Goal: Check status: Check status

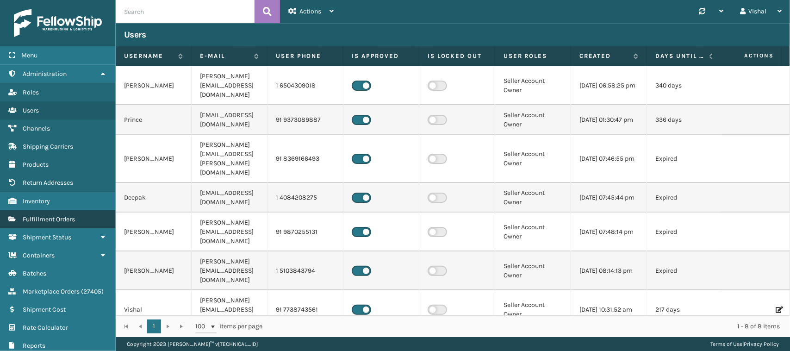
click at [37, 215] on span "Fulfillment Orders" at bounding box center [49, 219] width 52 height 8
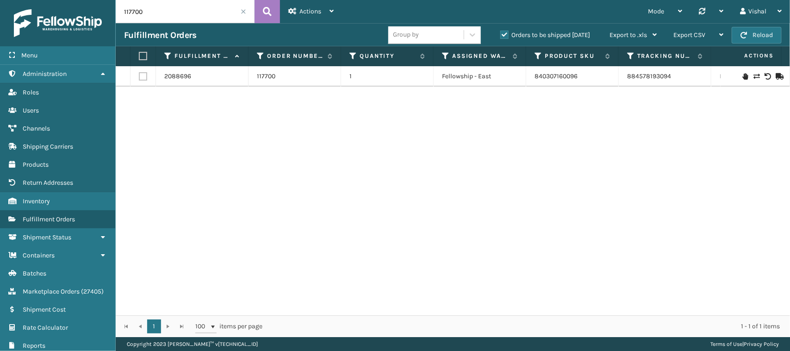
click at [172, 15] on input "117700" at bounding box center [185, 11] width 139 height 23
paste input "86"
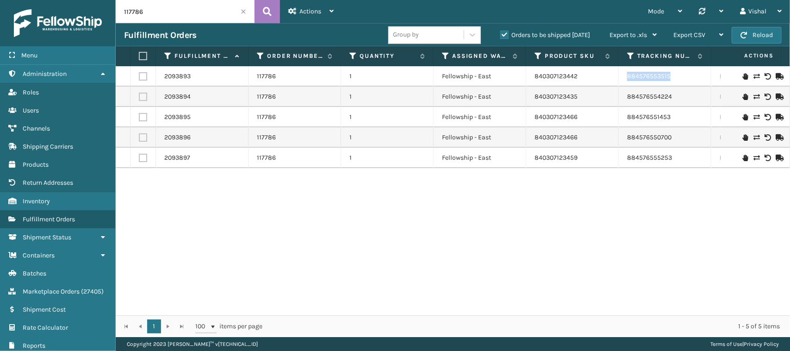
drag, startPoint x: 625, startPoint y: 75, endPoint x: 672, endPoint y: 73, distance: 47.3
click at [672, 73] on td "884576553515" at bounding box center [665, 76] width 93 height 20
copy link "884576553515"
drag, startPoint x: 624, startPoint y: 100, endPoint x: 678, endPoint y: 100, distance: 54.6
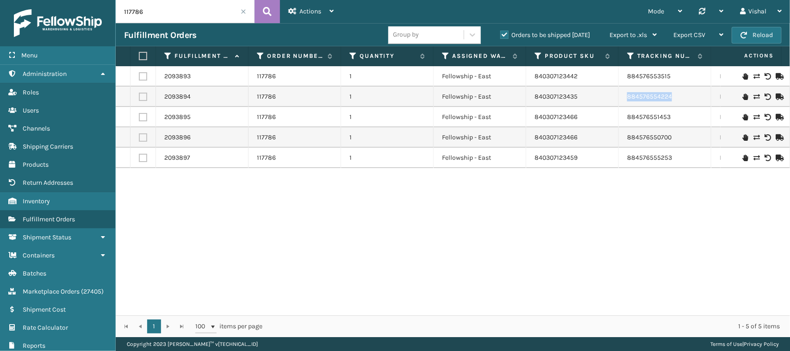
click at [678, 100] on td "884576554224" at bounding box center [665, 97] width 93 height 20
copy link "884576554224"
drag, startPoint x: 623, startPoint y: 119, endPoint x: 669, endPoint y: 117, distance: 46.8
click at [669, 117] on td "884576551453" at bounding box center [665, 117] width 93 height 20
copy link "884576551453"
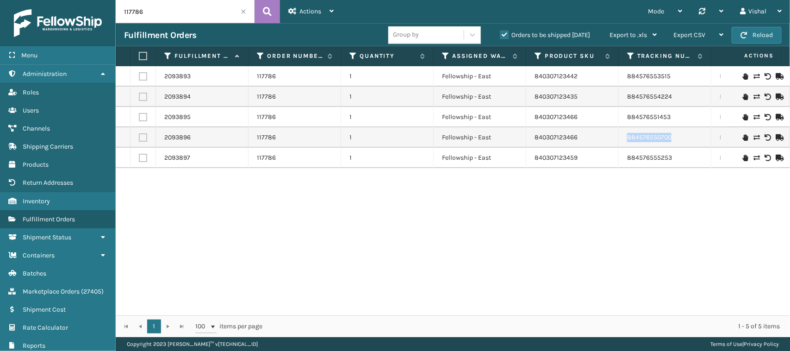
drag, startPoint x: 637, startPoint y: 135, endPoint x: 673, endPoint y: 133, distance: 35.7
click at [673, 133] on td "884576550700" at bounding box center [665, 137] width 93 height 20
copy link "884576550700"
drag, startPoint x: 625, startPoint y: 164, endPoint x: 682, endPoint y: 165, distance: 56.5
click at [682, 166] on td "884576555253" at bounding box center [665, 158] width 93 height 20
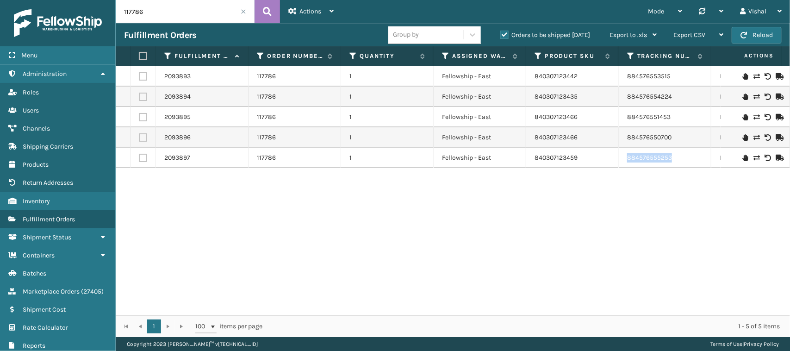
copy link "884576555253"
click at [158, 11] on input "117786" at bounding box center [185, 11] width 139 height 23
paste input "90"
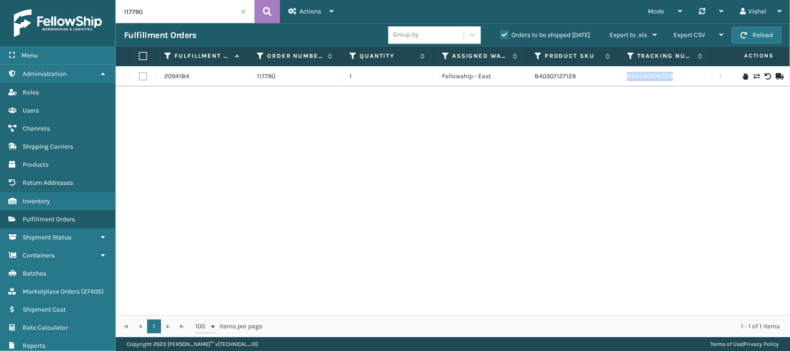
drag, startPoint x: 624, startPoint y: 77, endPoint x: 677, endPoint y: 79, distance: 53.3
click at [677, 79] on td "884580278259" at bounding box center [665, 76] width 93 height 20
copy link "884580278259"
click at [141, 15] on input "117790" at bounding box center [185, 11] width 139 height 23
paste input "3"
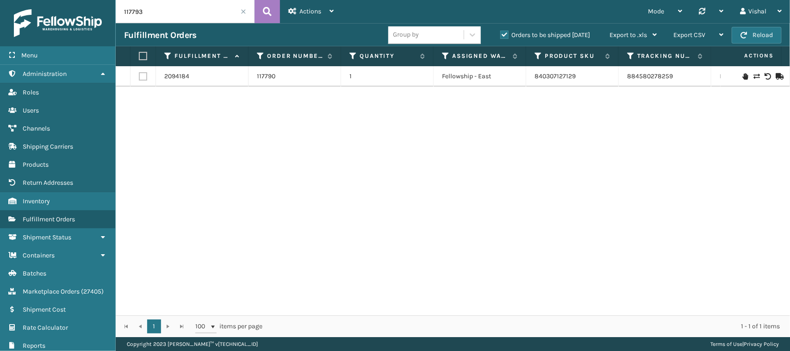
type input "117793"
drag, startPoint x: 626, startPoint y: 82, endPoint x: 672, endPoint y: 81, distance: 45.9
click at [672, 81] on td "884583091710" at bounding box center [665, 76] width 93 height 20
copy link "884583091710"
